Goal: Check status: Check status

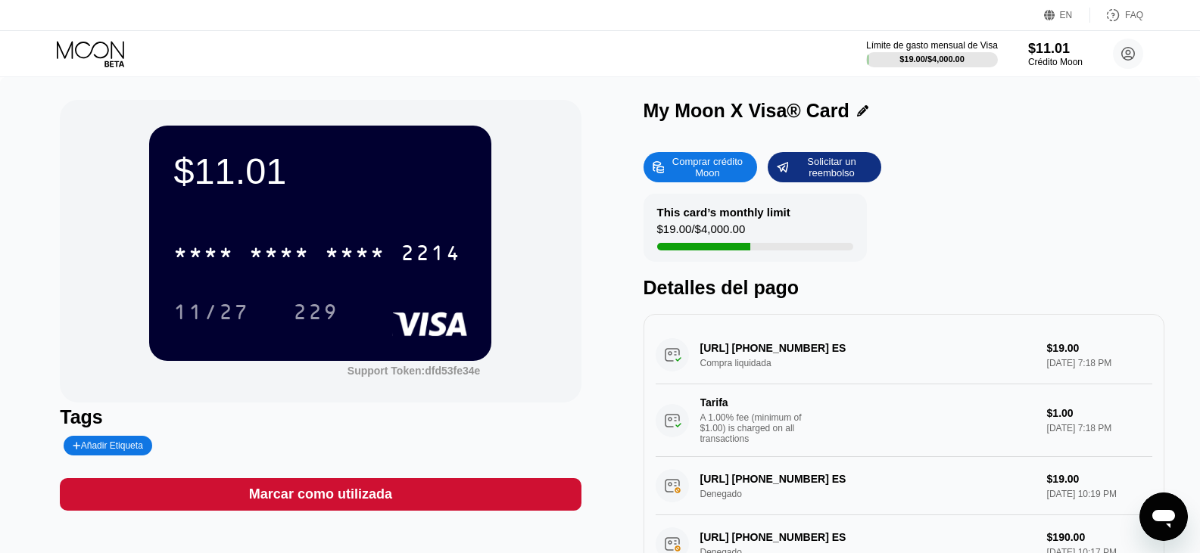
click at [764, 291] on div "Detalles del pago" at bounding box center [903, 288] width 521 height 22
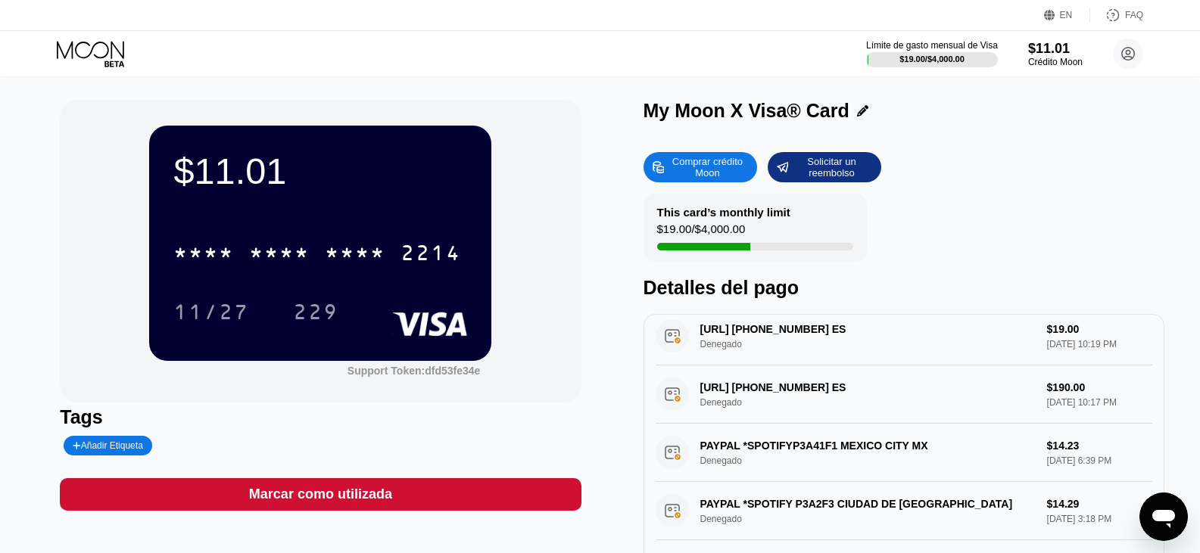
scroll to position [151, 0]
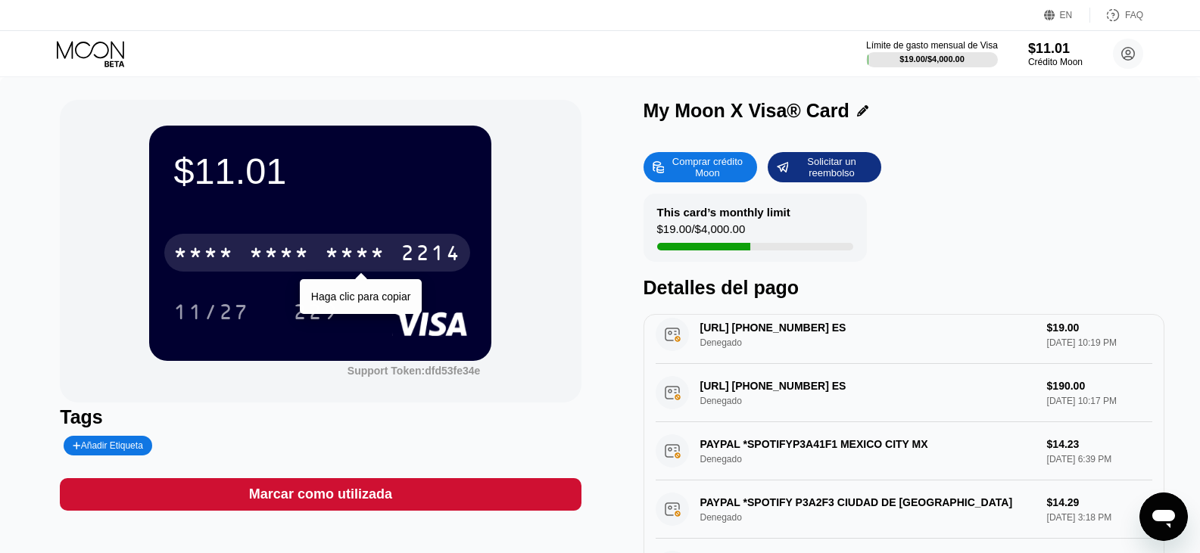
click at [422, 258] on div "2214" at bounding box center [430, 255] width 61 height 24
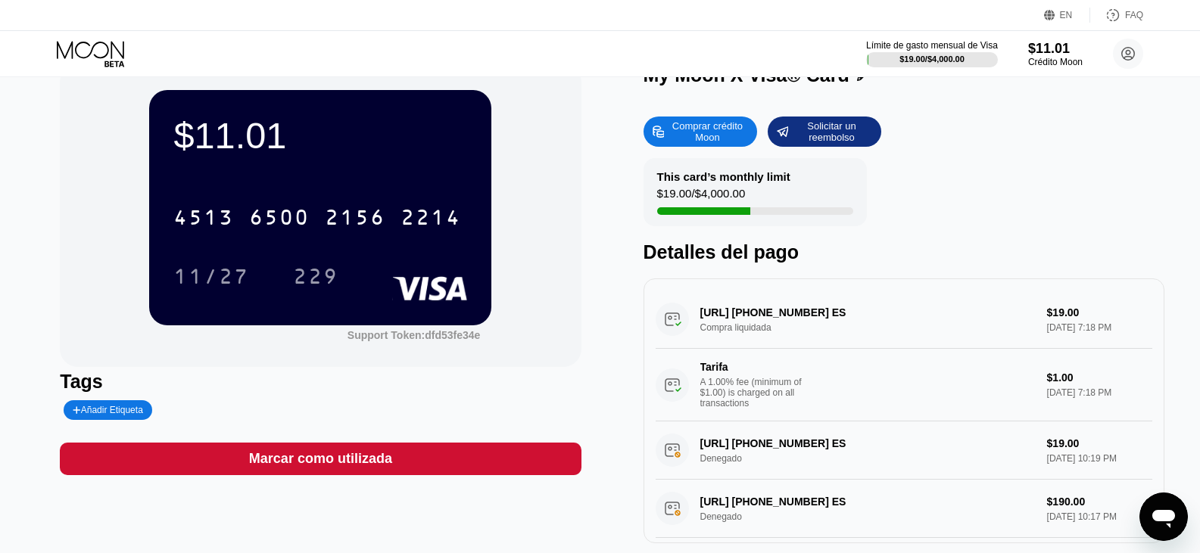
scroll to position [0, 0]
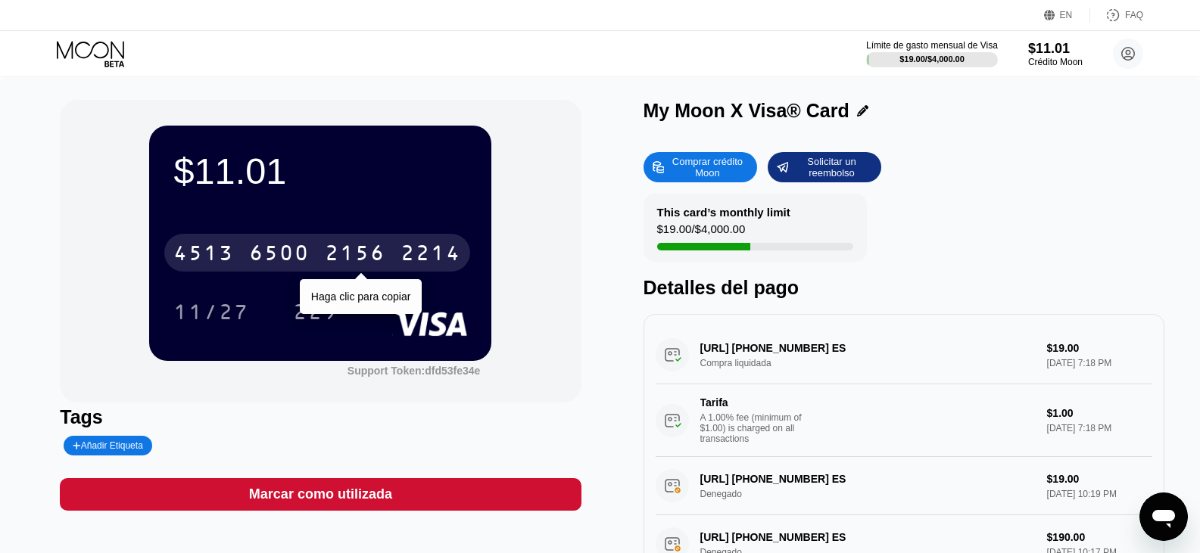
click at [350, 252] on div "2156" at bounding box center [355, 255] width 61 height 24
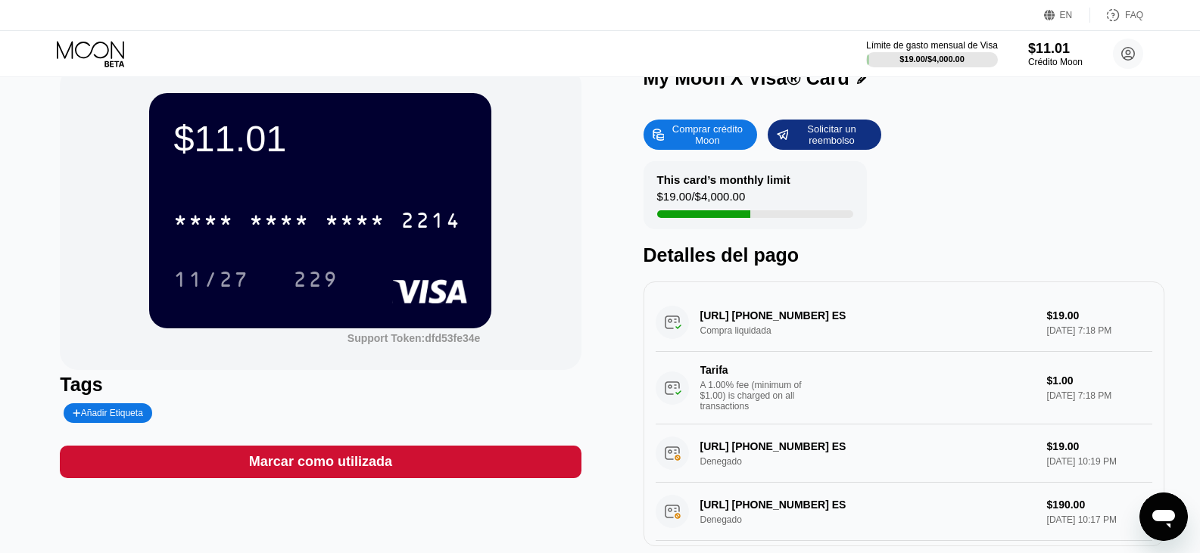
scroll to position [76, 0]
